Goal: Task Accomplishment & Management: Complete application form

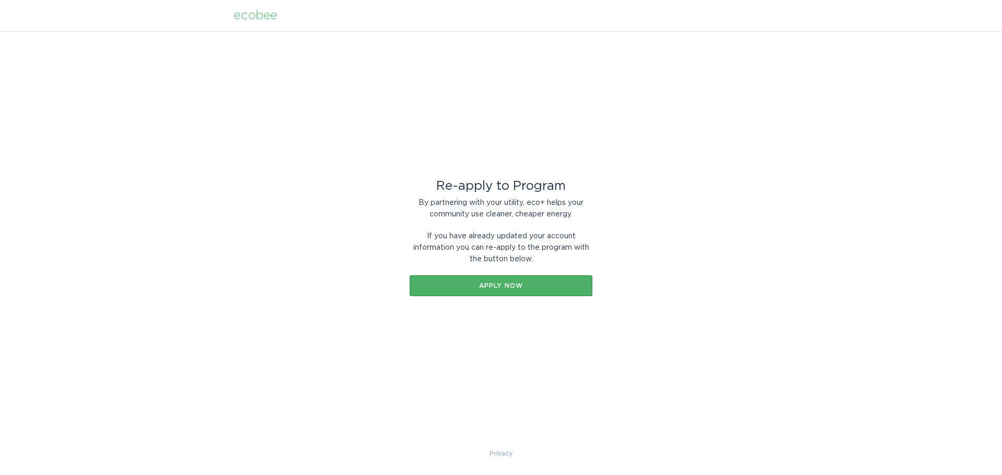
click at [498, 287] on div "Apply now" at bounding box center [501, 286] width 172 height 6
